Goal: Transaction & Acquisition: Purchase product/service

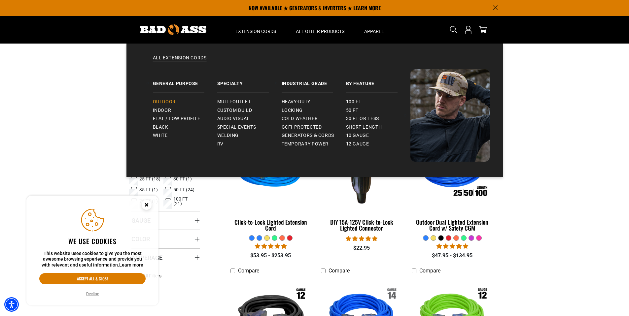
click at [162, 102] on span "Outdoor" at bounding box center [164, 102] width 23 height 6
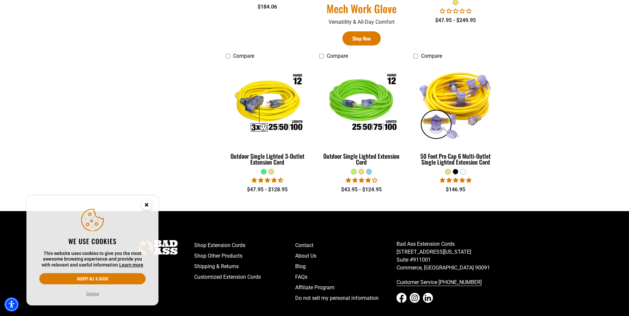
scroll to position [515, 0]
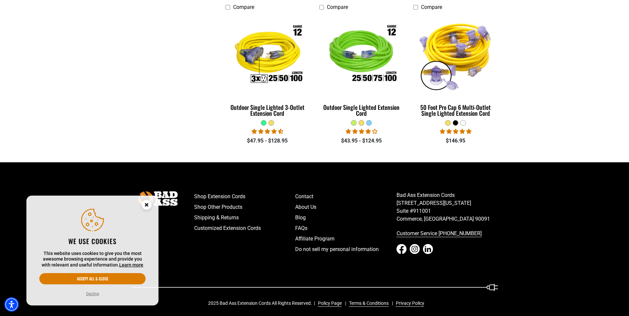
click at [456, 123] on div at bounding box center [455, 122] width 5 height 5
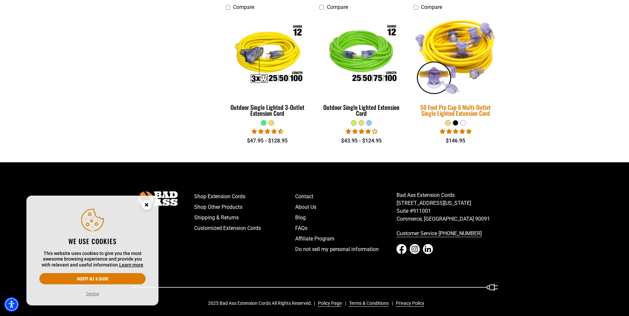
click at [457, 63] on img at bounding box center [455, 55] width 92 height 84
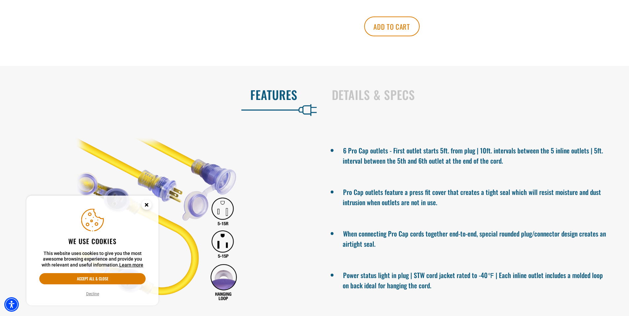
scroll to position [383, 0]
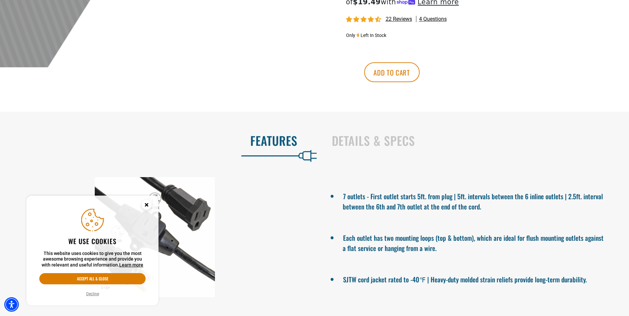
scroll to position [393, 0]
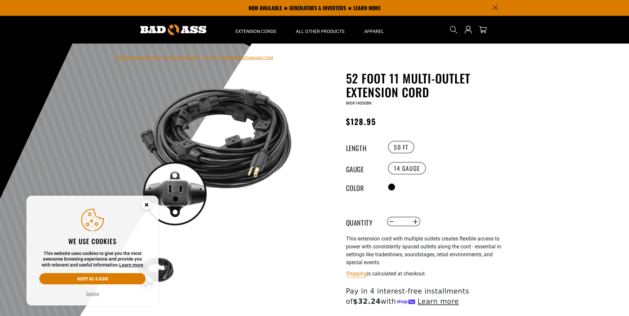
click at [148, 204] on icon "Cookie Consent" at bounding box center [146, 205] width 2 height 2
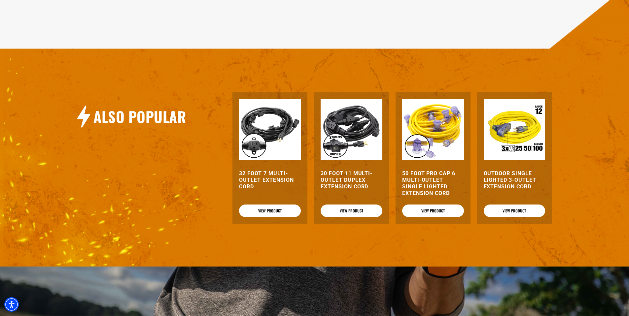
scroll to position [651, 0]
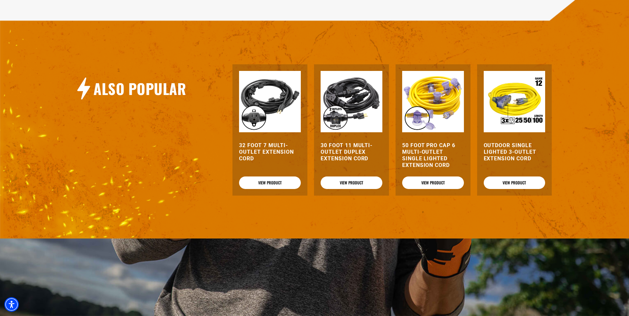
click at [347, 130] on img at bounding box center [351, 102] width 62 height 62
